Goal: Task Accomplishment & Management: Use online tool/utility

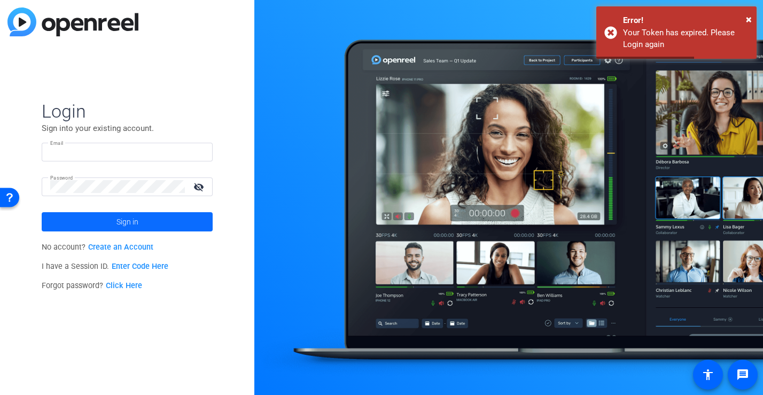
type input "[PERSON_NAME][EMAIL_ADDRESS][DOMAIN_NAME]"
click at [122, 215] on span "Sign in" at bounding box center [128, 221] width 22 height 27
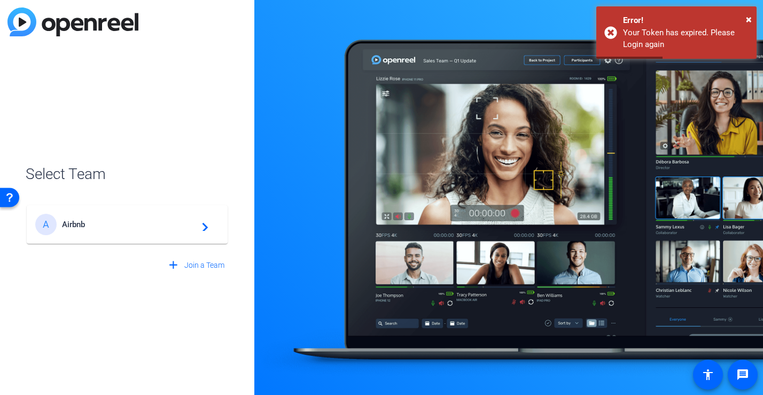
click at [181, 227] on span "Airbnb" at bounding box center [129, 225] width 134 height 10
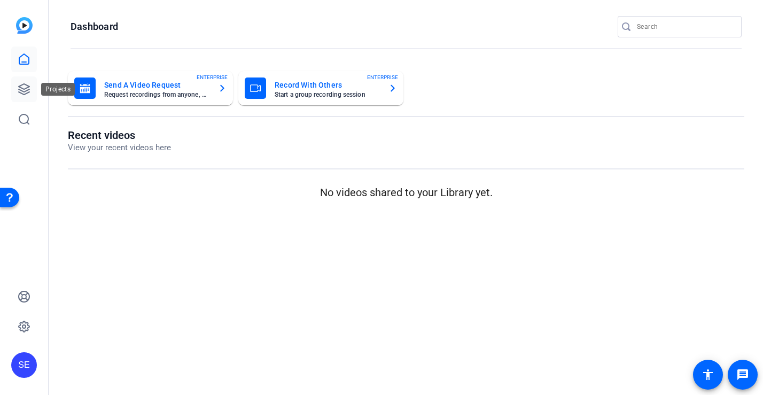
click at [24, 95] on icon at bounding box center [24, 89] width 11 height 11
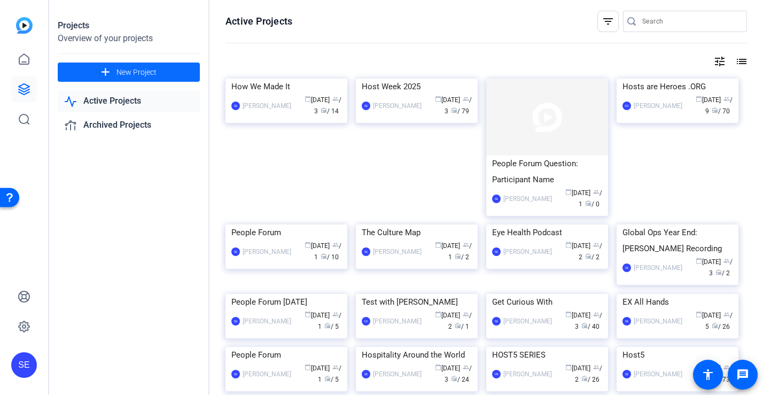
click at [139, 75] on span "New Project" at bounding box center [137, 72] width 40 height 11
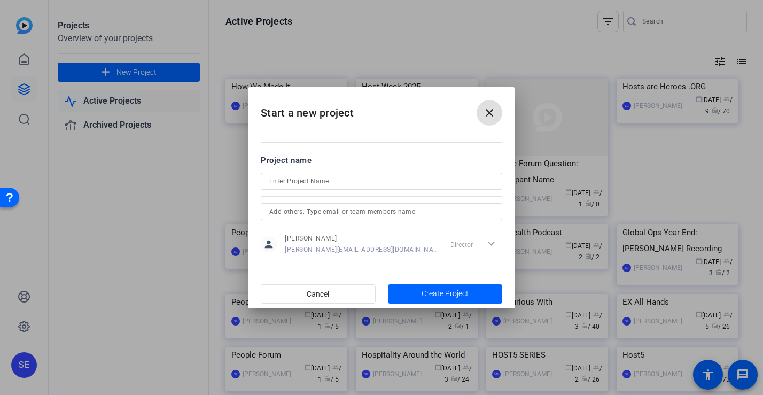
click at [295, 181] on input at bounding box center [381, 181] width 225 height 13
type input "Get Curious With 2025"
click at [401, 290] on span "button" at bounding box center [445, 294] width 115 height 26
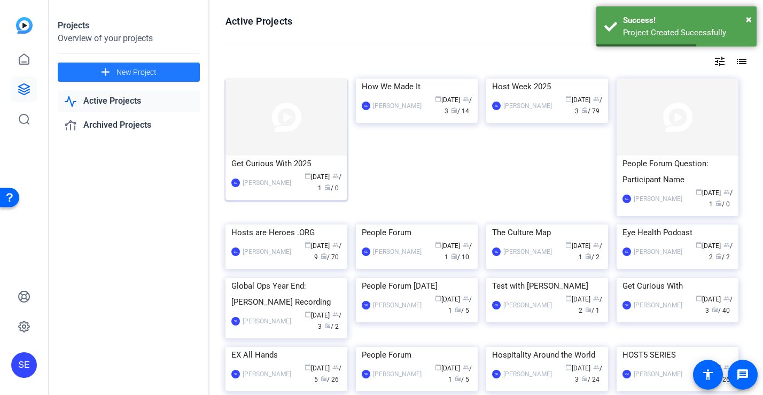
click at [299, 146] on img at bounding box center [287, 117] width 122 height 77
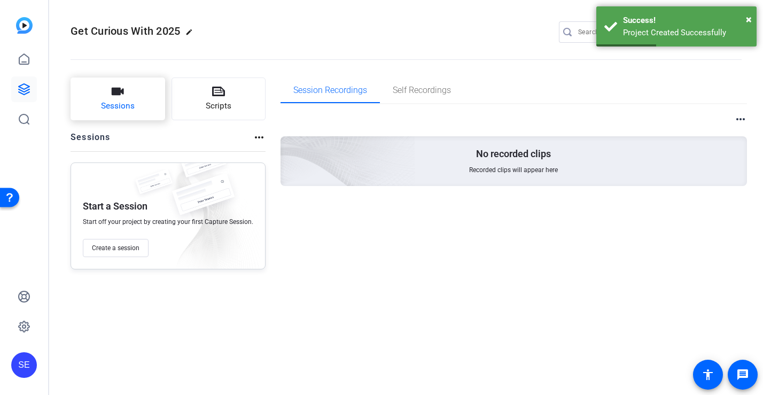
click at [119, 109] on span "Sessions" at bounding box center [118, 106] width 34 height 12
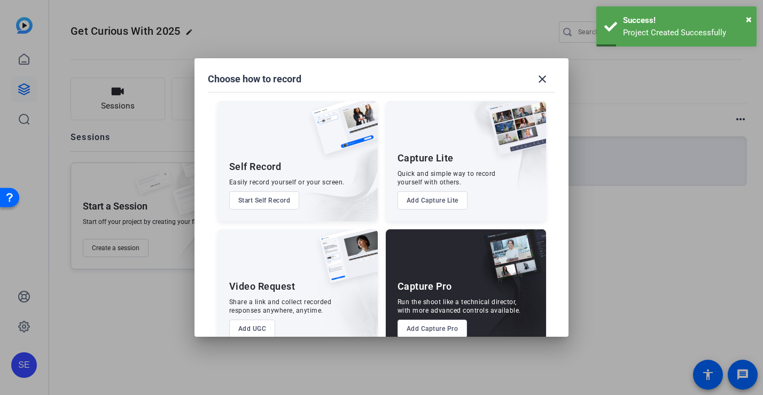
click at [426, 327] on button "Add Capture Pro" at bounding box center [433, 329] width 70 height 18
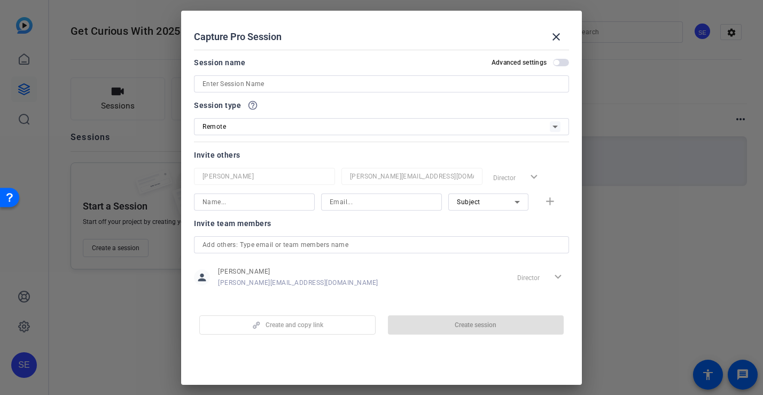
click at [233, 83] on input at bounding box center [382, 84] width 358 height 13
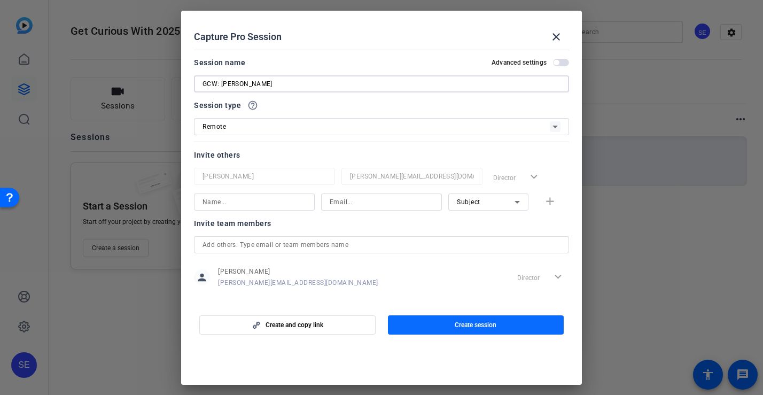
type input "GCW: [PERSON_NAME]"
click at [473, 326] on span "Create session" at bounding box center [476, 325] width 42 height 9
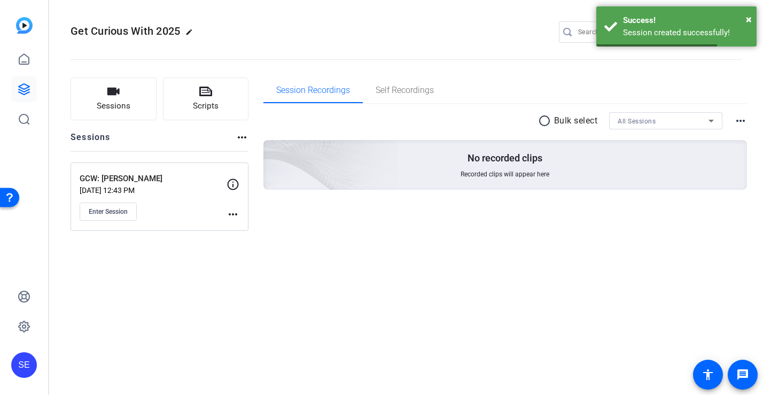
click at [230, 217] on mat-icon "more_horiz" at bounding box center [233, 214] width 13 height 13
click at [261, 228] on span "Edit Session" at bounding box center [259, 229] width 49 height 13
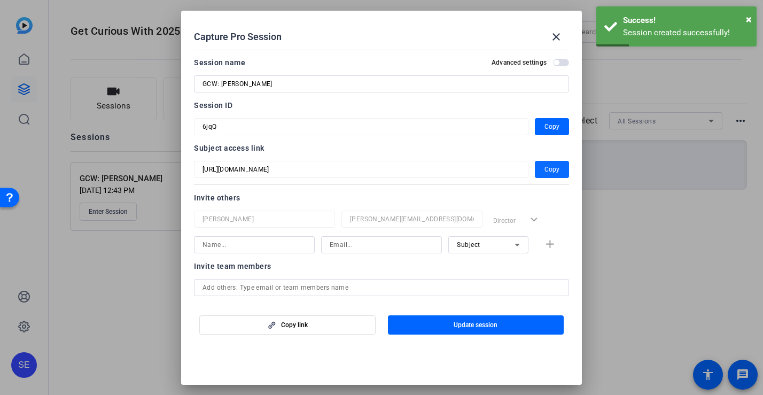
click at [546, 173] on span "Copy" at bounding box center [552, 169] width 15 height 13
